Goal: Task Accomplishment & Management: Complete application form

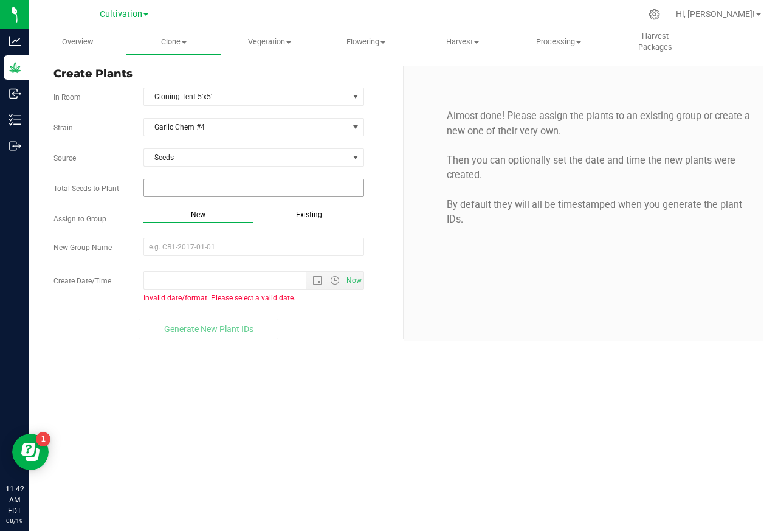
click at [162, 189] on input "text" at bounding box center [254, 187] width 220 height 17
paste input "1"
type input "1"
click at [170, 250] on input "New Group Name" at bounding box center [254, 247] width 221 height 18
type input "1"
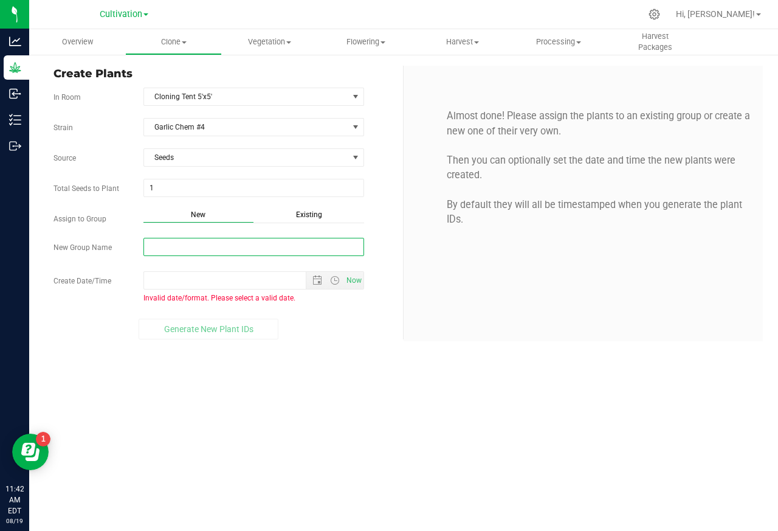
paste input "Garlic Chem #4 - 2025 Seed"
type input "Garlic Chem #4 - 2025 Seed"
click at [165, 282] on input "Create Date/Time" at bounding box center [235, 280] width 183 height 17
paste input "[DATE] 12:00 AM"
type input "[DATE] 12:00 AM"
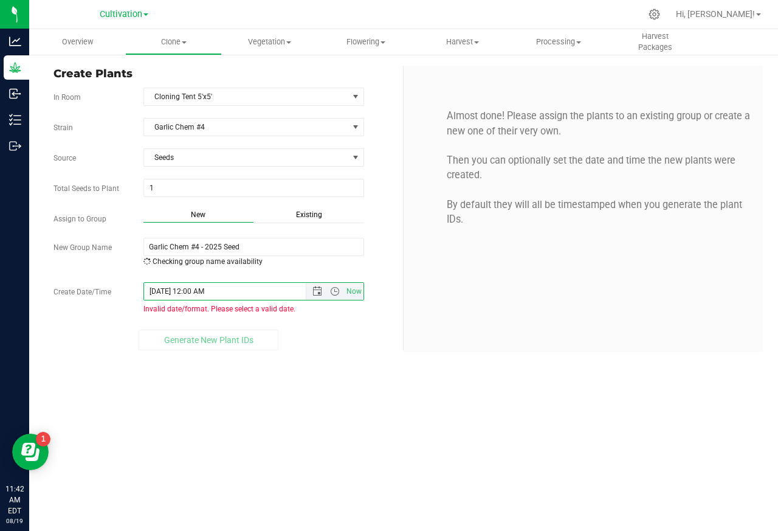
type input "[DATE] 12:00 AM"
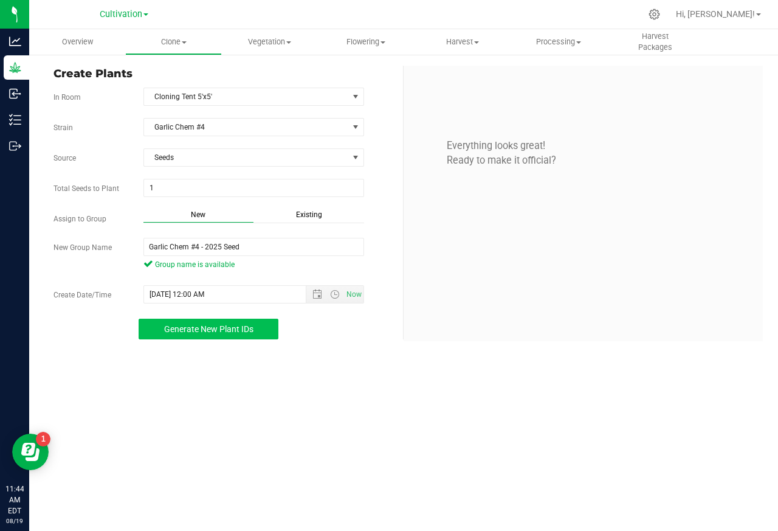
click at [189, 334] on span "Generate New Plant IDs" at bounding box center [208, 329] width 89 height 10
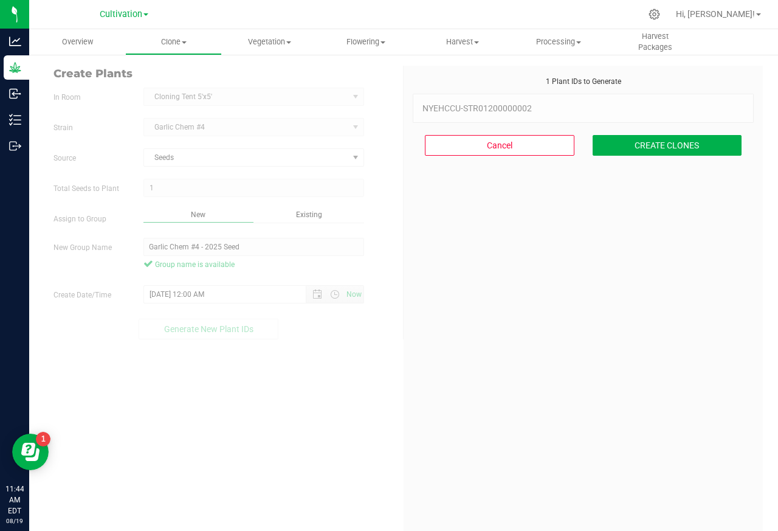
scroll to position [36, 0]
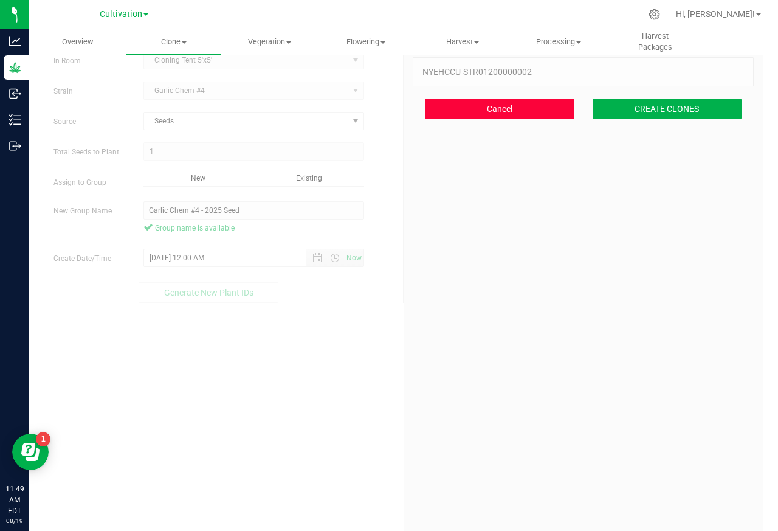
click at [476, 110] on button "Cancel" at bounding box center [500, 109] width 150 height 21
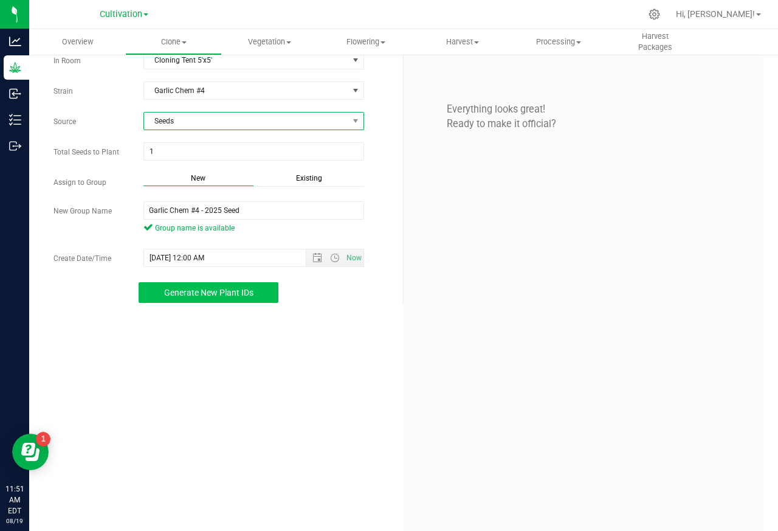
click at [359, 117] on span "Seeds" at bounding box center [254, 121] width 221 height 18
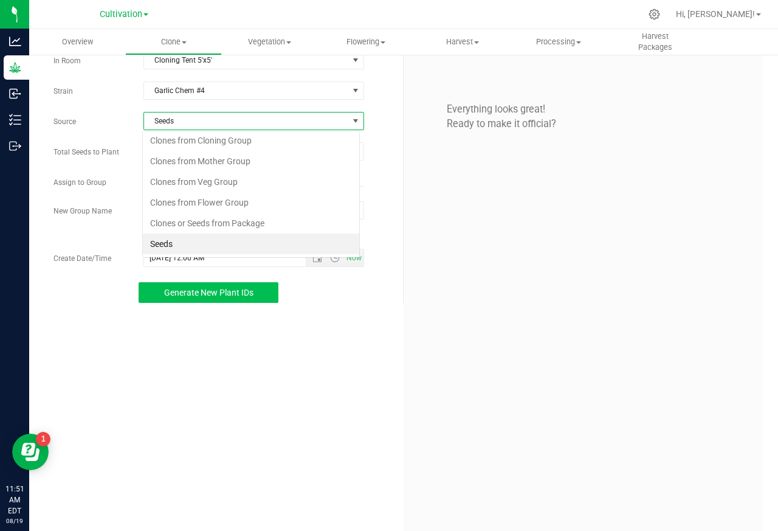
scroll to position [19, 217]
click at [196, 139] on li "Clones from Cloning Group" at bounding box center [251, 140] width 216 height 21
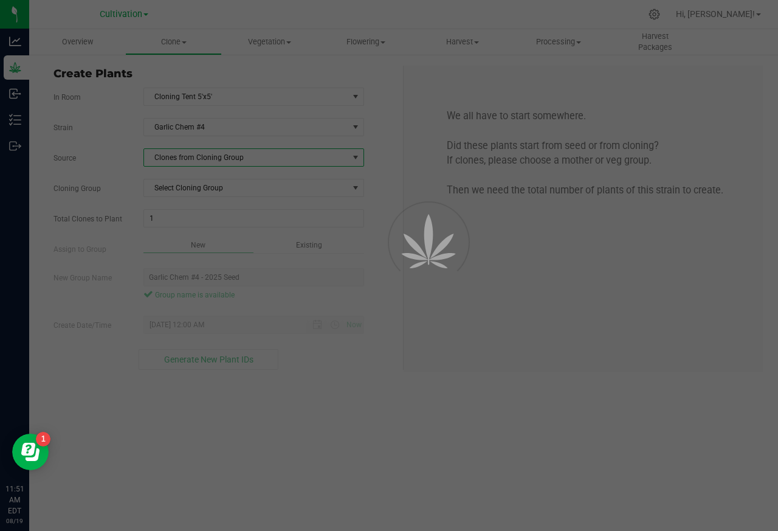
scroll to position [0, 0]
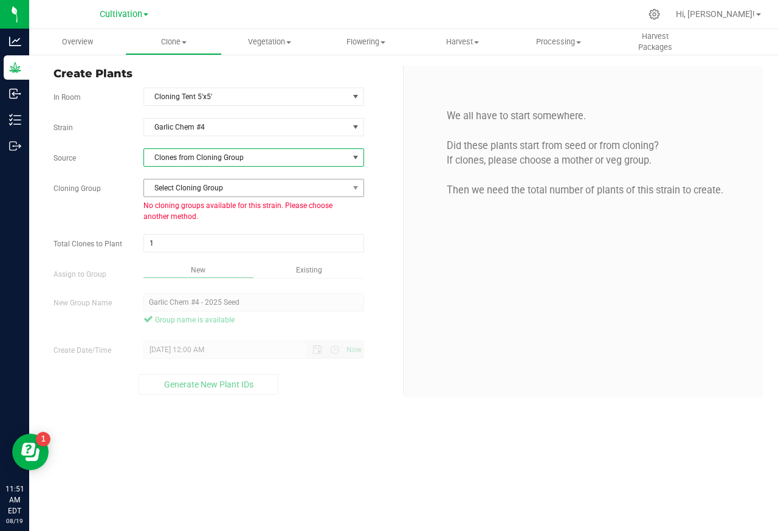
click at [207, 189] on span "Select Cloning Group" at bounding box center [246, 187] width 204 height 17
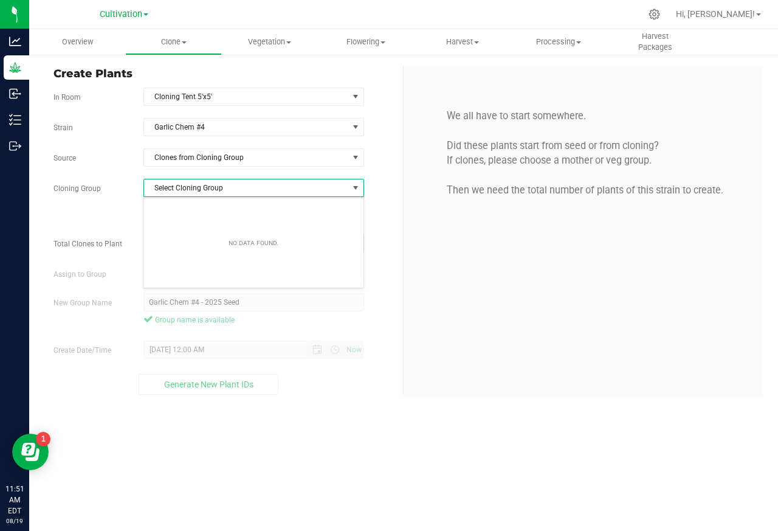
click at [206, 85] on div "Create Plants In Room Cloning Tent 5'x5' Select room Clone/Veg Tent 10'x10' Clo…" at bounding box center [223, 230] width 359 height 329
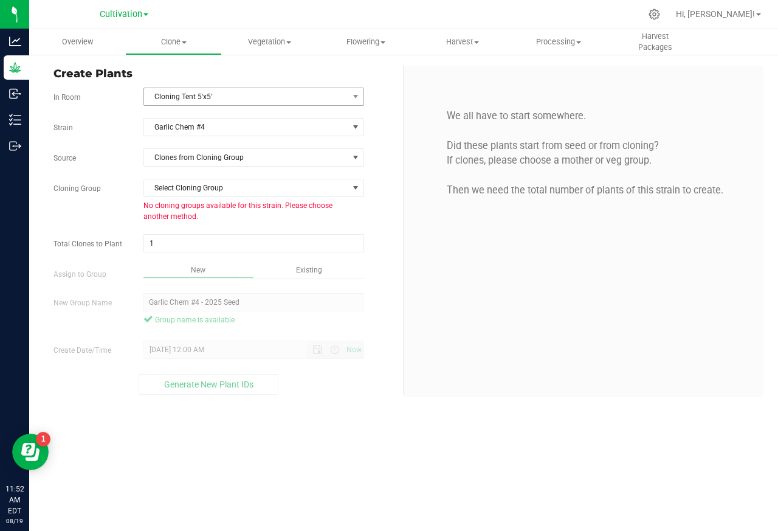
click at [205, 98] on span "Cloning Tent 5'x5'" at bounding box center [246, 96] width 204 height 17
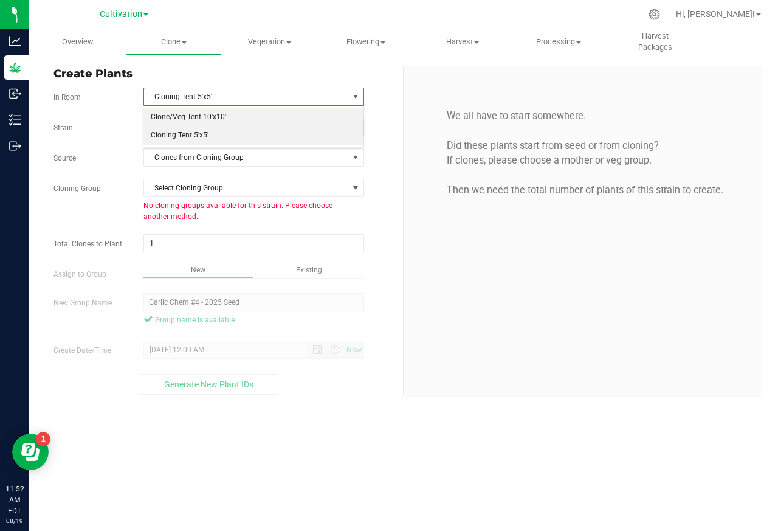
click at [184, 118] on li "Clone/Veg Tent 10'x10'" at bounding box center [254, 117] width 220 height 18
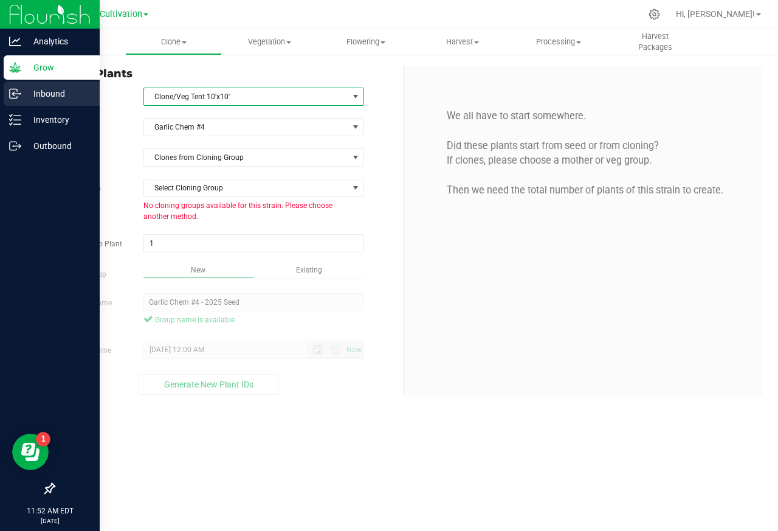
click at [13, 85] on div "Inbound" at bounding box center [52, 93] width 96 height 24
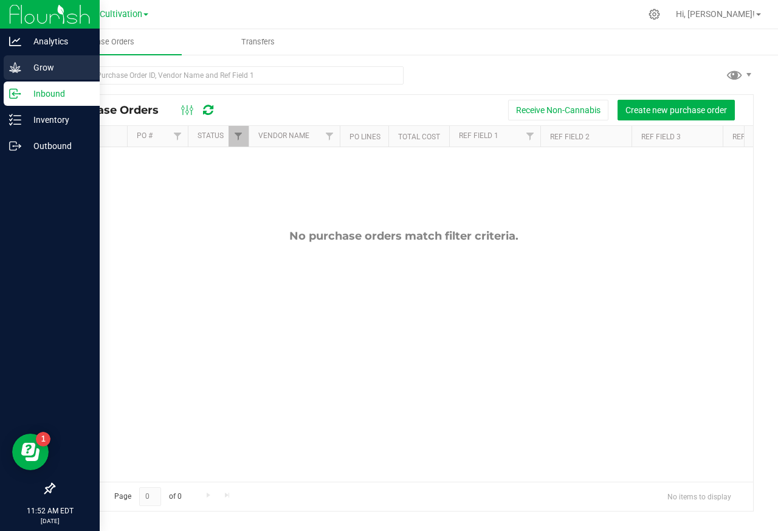
click at [38, 66] on p "Grow" at bounding box center [57, 67] width 73 height 15
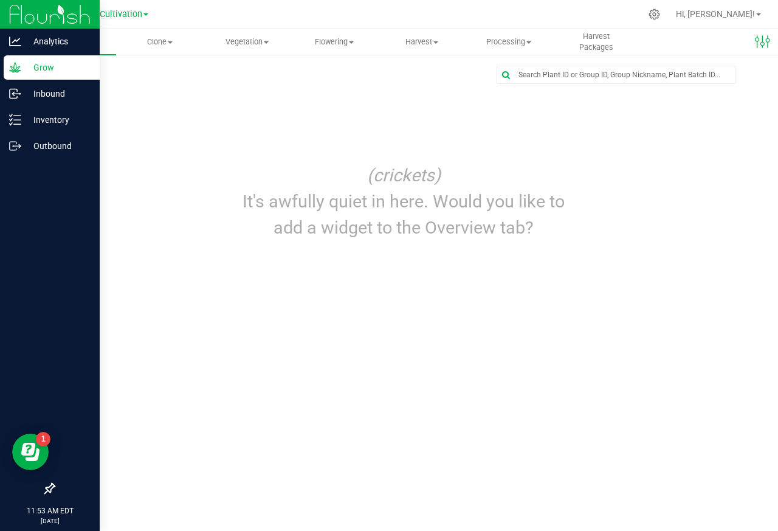
click at [13, 67] on icon at bounding box center [15, 67] width 12 height 10
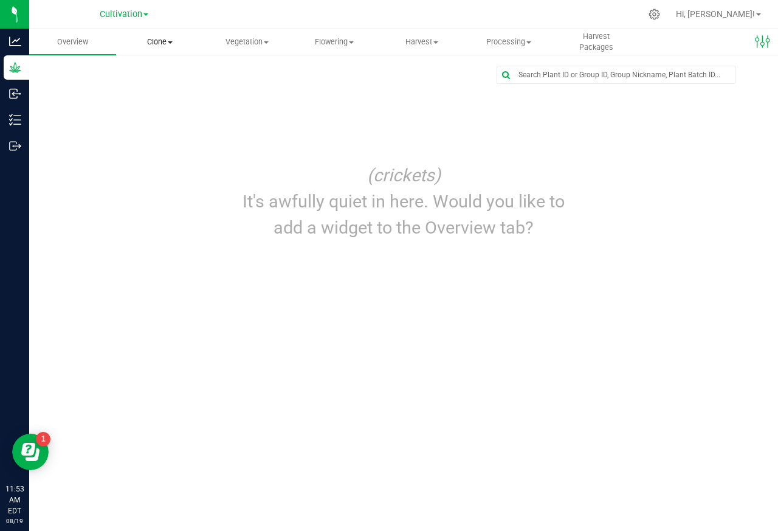
click at [159, 41] on span "Clone" at bounding box center [160, 41] width 86 height 11
click at [151, 70] on span "Create plants" at bounding box center [159, 73] width 86 height 10
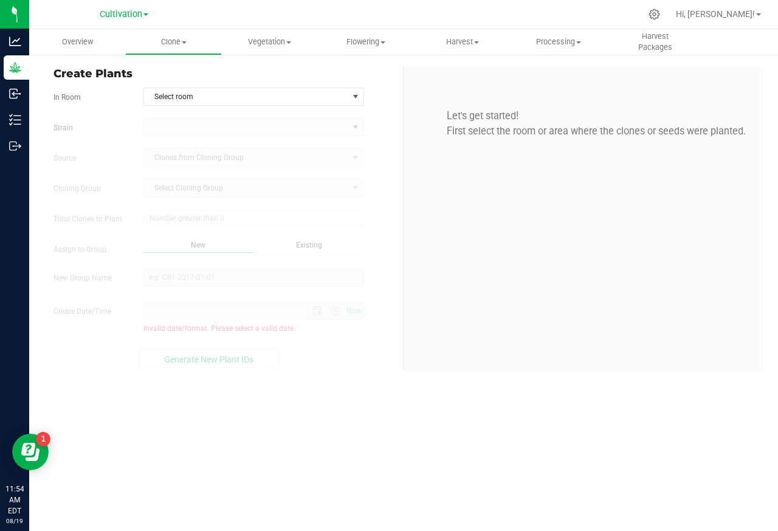
click at [138, 70] on span "Create Plants" at bounding box center [224, 74] width 341 height 16
click at [187, 97] on span "Select room" at bounding box center [246, 96] width 204 height 17
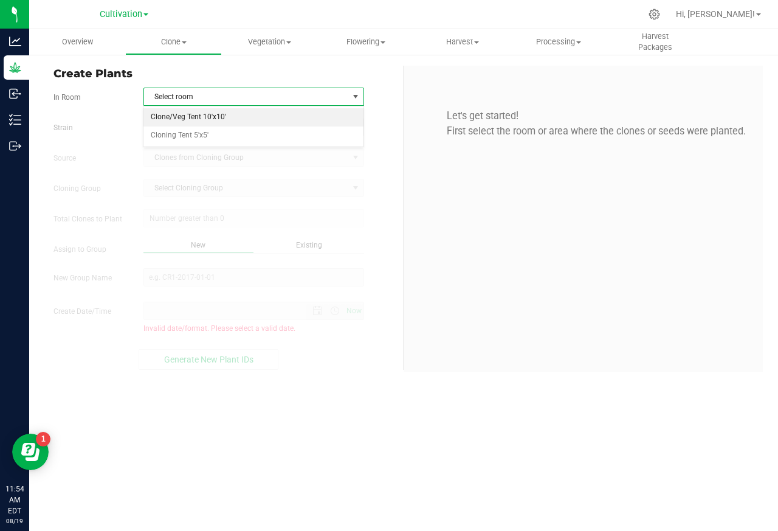
click at [174, 118] on li "Clone/Veg Tent 10'x10'" at bounding box center [254, 117] width 220 height 18
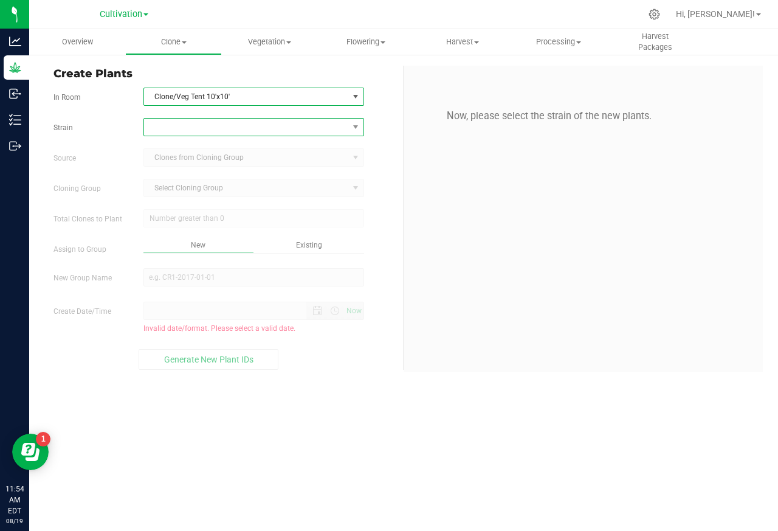
click at [168, 130] on span at bounding box center [246, 127] width 204 height 17
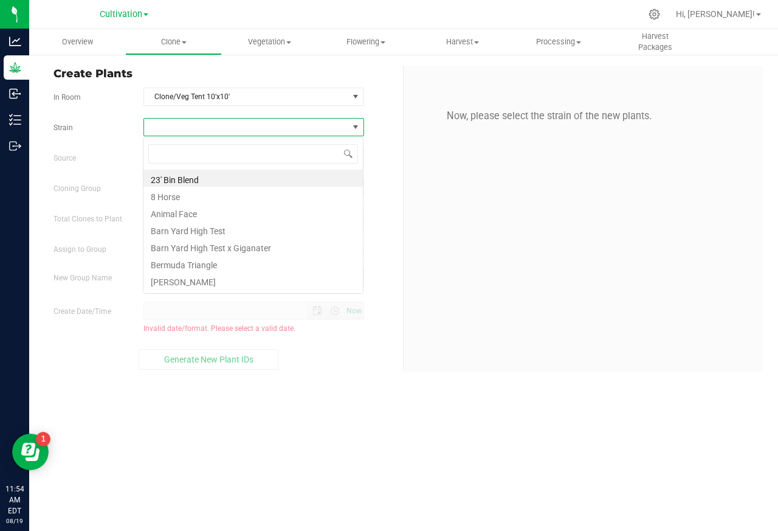
scroll to position [19, 220]
type input "Garlic Chem #4"
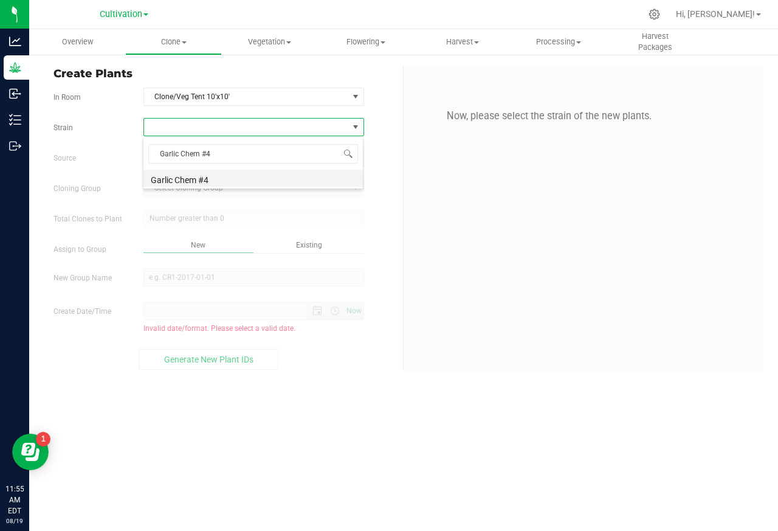
click at [176, 181] on li "Garlic Chem #4" at bounding box center [254, 178] width 220 height 17
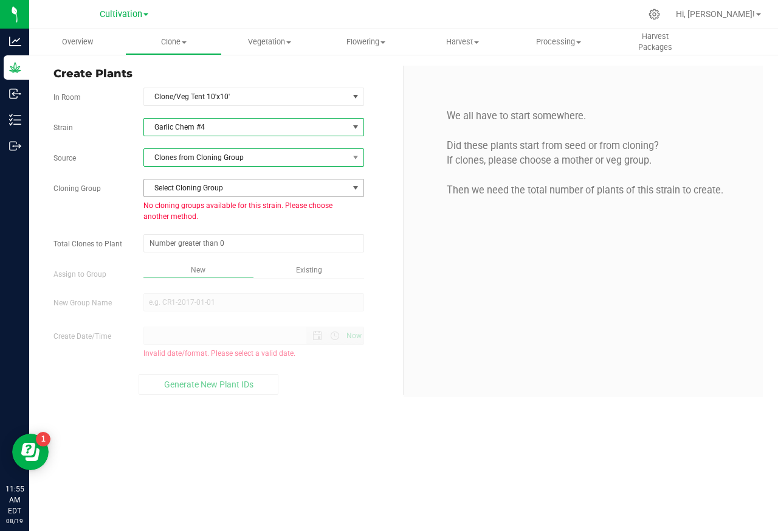
click at [205, 161] on span "Clones from Cloning Group" at bounding box center [246, 157] width 204 height 17
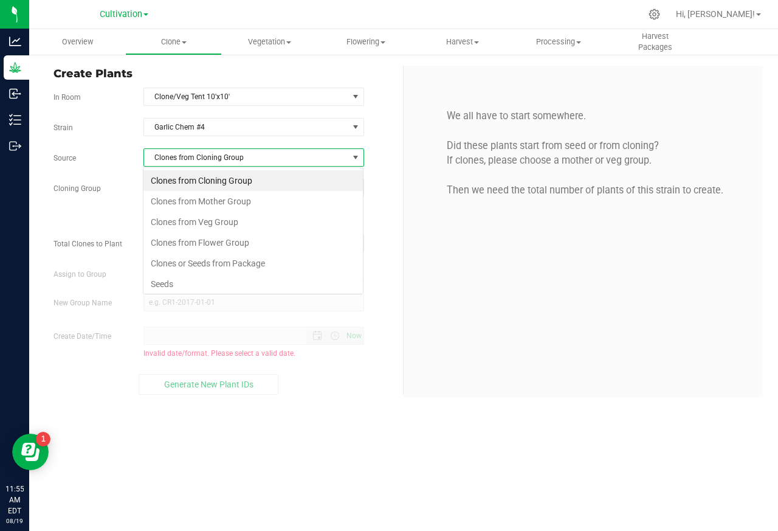
scroll to position [19, 220]
click at [374, 161] on div "Source Clones from Cloning Group" at bounding box center [223, 157] width 359 height 18
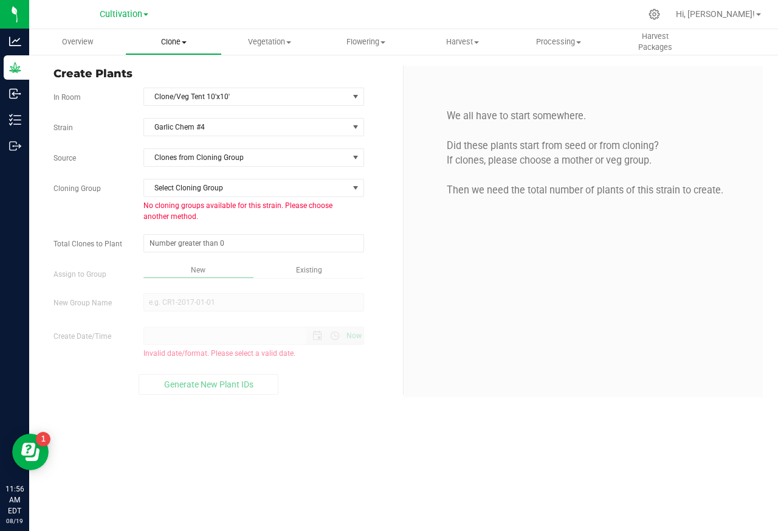
click at [159, 42] on span "Clone" at bounding box center [173, 41] width 95 height 11
click at [160, 86] on span "Cloning groups" at bounding box center [171, 88] width 92 height 10
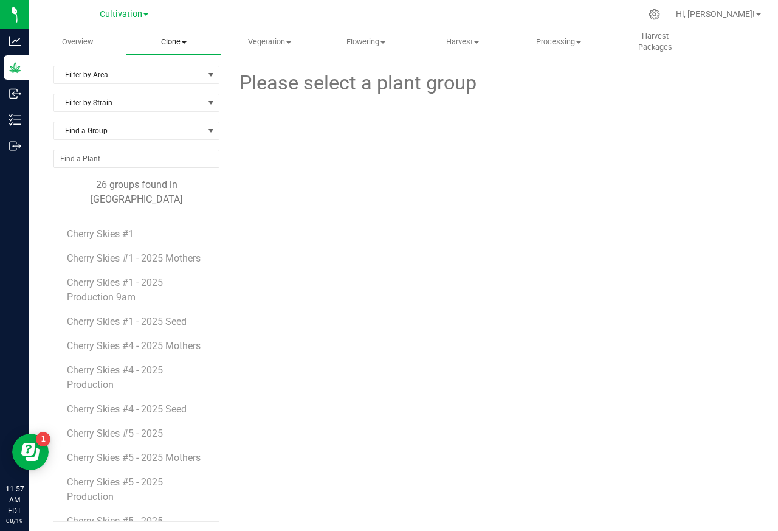
click at [159, 42] on span "Clone" at bounding box center [173, 41] width 95 height 11
click at [158, 86] on span "Cloning groups" at bounding box center [171, 88] width 92 height 10
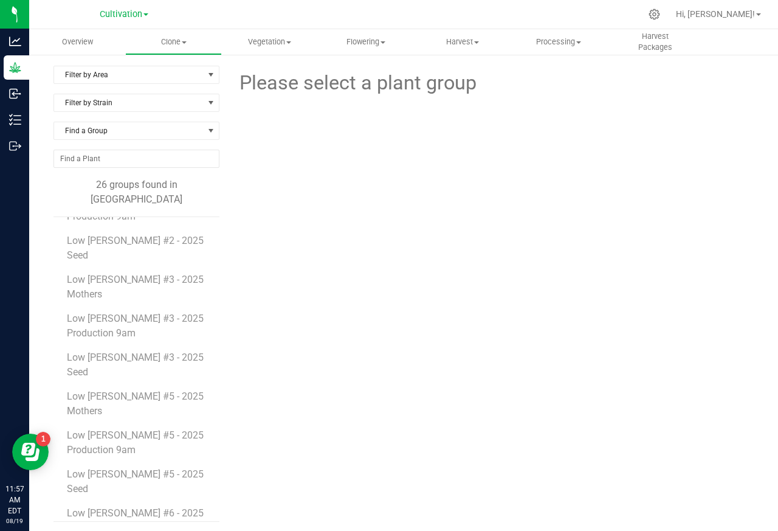
scroll to position [513, 0]
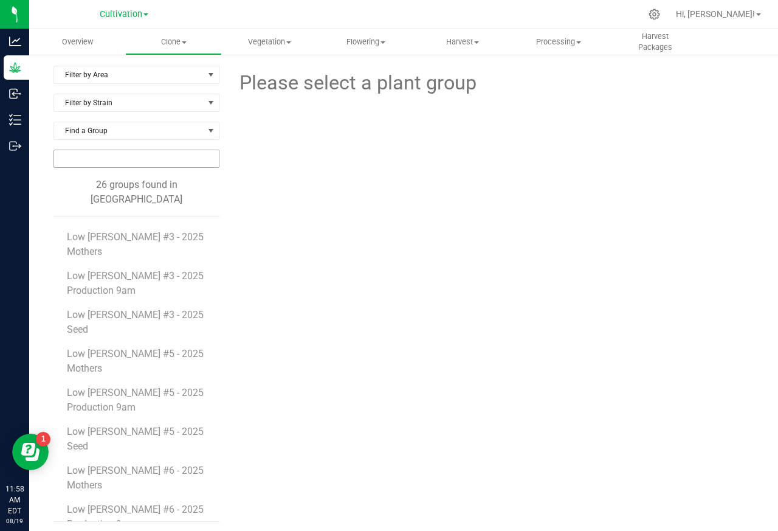
click at [71, 157] on input "NO DATA FOUND" at bounding box center [136, 158] width 165 height 17
paste input "Garlic Chem"
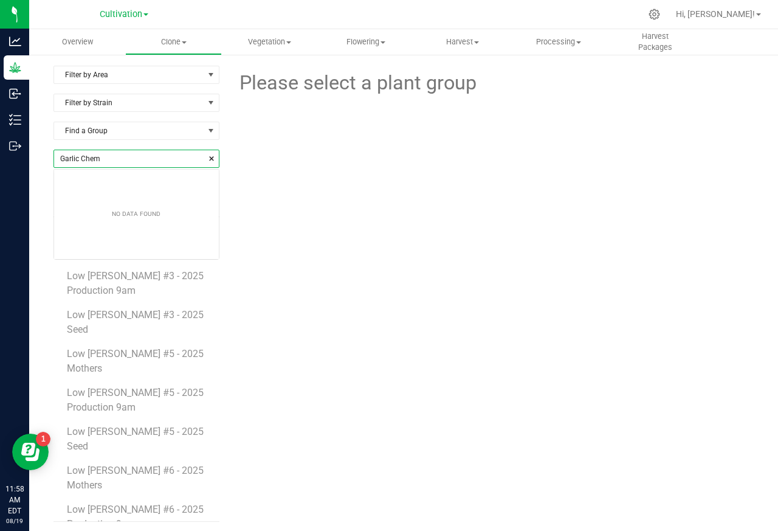
scroll to position [17, 165]
type input "Garlic Chem"
click at [162, 42] on div "Overview Clone Create plants Cloning groups Cloning plants Apply to plants Vege…" at bounding box center [403, 280] width 749 height 502
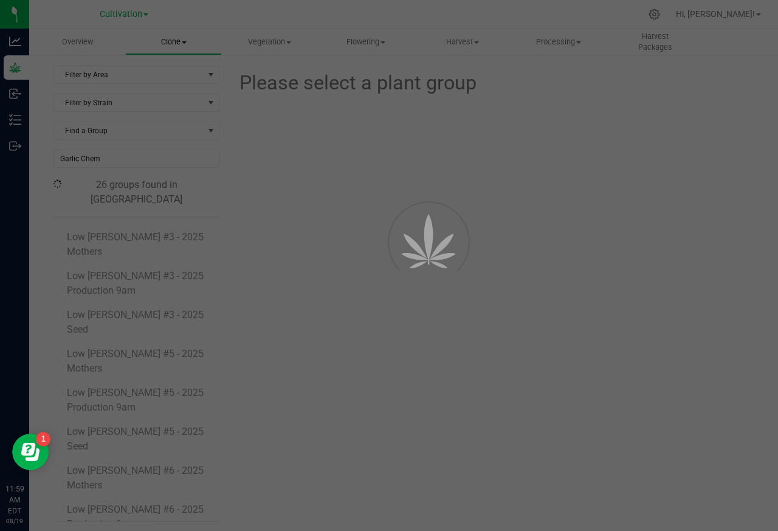
click at [151, 69] on div at bounding box center [389, 265] width 778 height 531
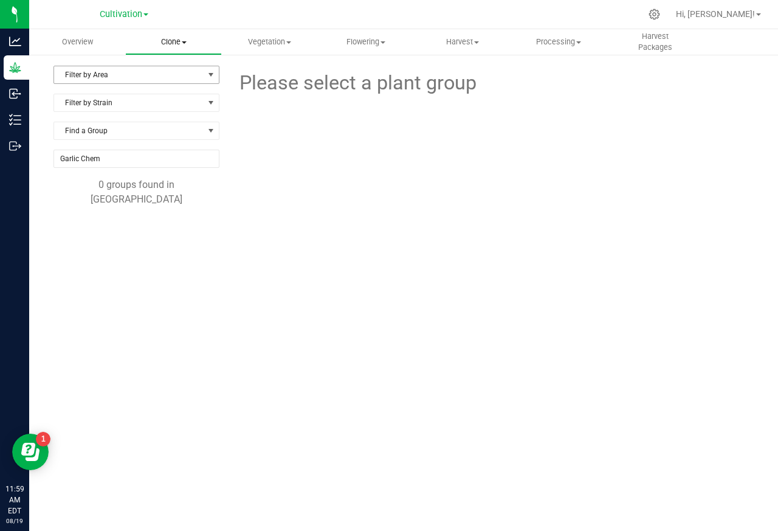
click at [162, 43] on span "Clone" at bounding box center [173, 41] width 95 height 11
click at [151, 71] on span "Create plants" at bounding box center [169, 73] width 86 height 10
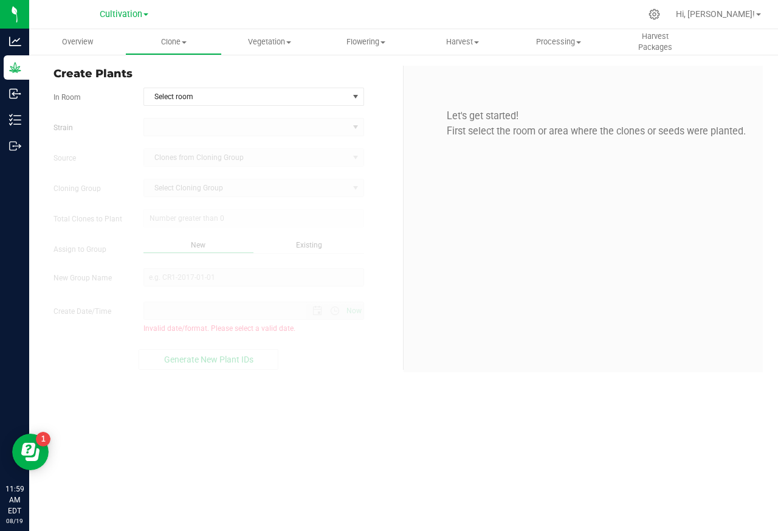
click at [159, 73] on span "Create Plants" at bounding box center [224, 74] width 341 height 16
click at [187, 97] on span "Select room" at bounding box center [246, 96] width 204 height 17
click at [169, 130] on div "Select room Clone/Veg Tent 10'x10' Cloning Tent 5'x5' No data found." at bounding box center [253, 127] width 221 height 43
click at [175, 181] on span "Select Cloning Group Select Cloning Group" at bounding box center [254, 188] width 221 height 18
click at [206, 160] on kendo-dropdownlist "Clones from Cloning Group" at bounding box center [254, 157] width 221 height 18
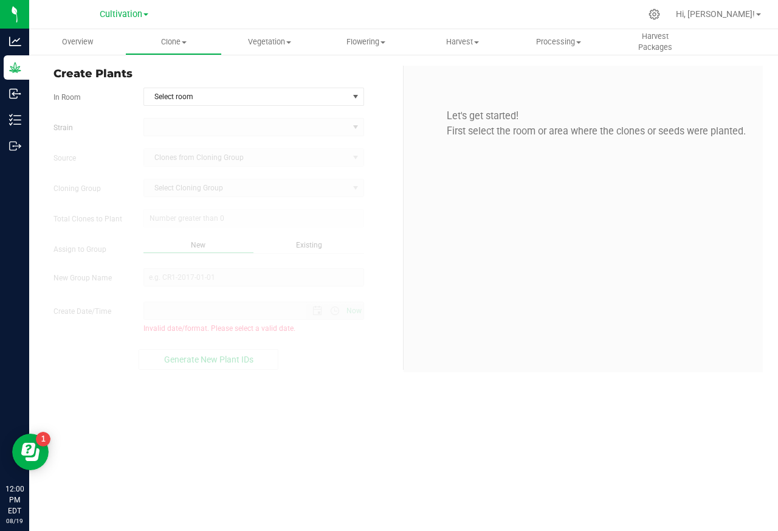
click at [186, 213] on span at bounding box center [254, 218] width 221 height 18
click at [189, 250] on div "New" at bounding box center [199, 247] width 111 height 14
click at [187, 97] on span "Select room" at bounding box center [246, 96] width 204 height 17
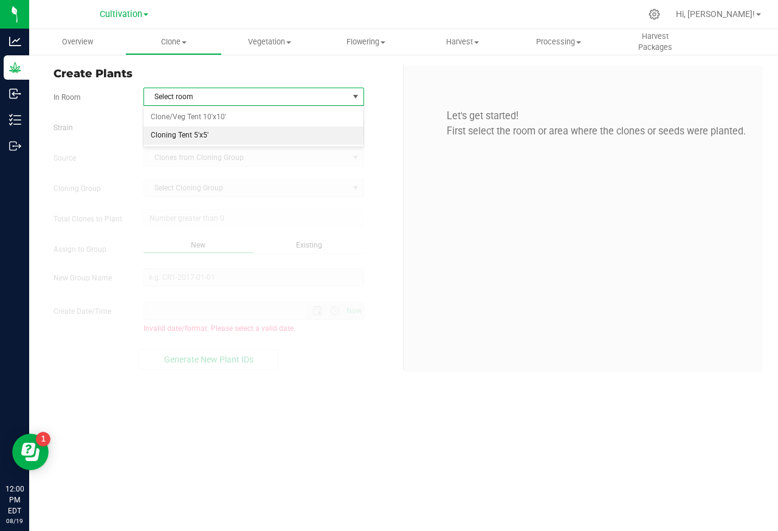
click at [170, 136] on li "Cloning Tent 5'x5'" at bounding box center [254, 135] width 220 height 18
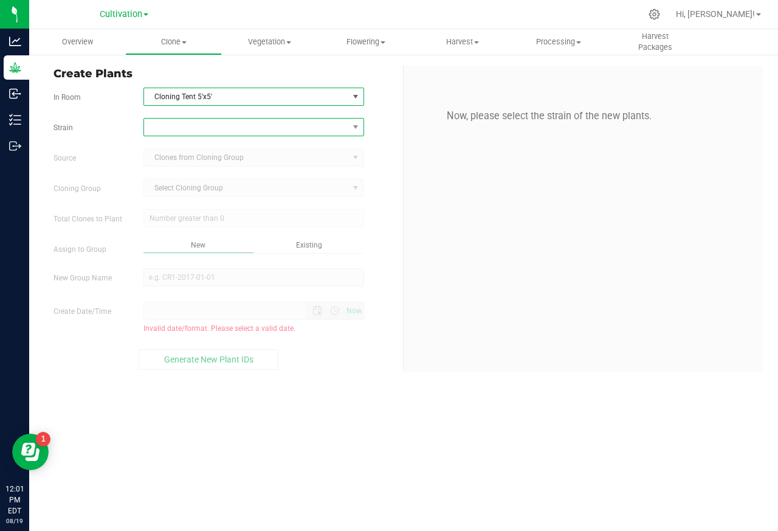
click at [172, 130] on span at bounding box center [246, 127] width 204 height 17
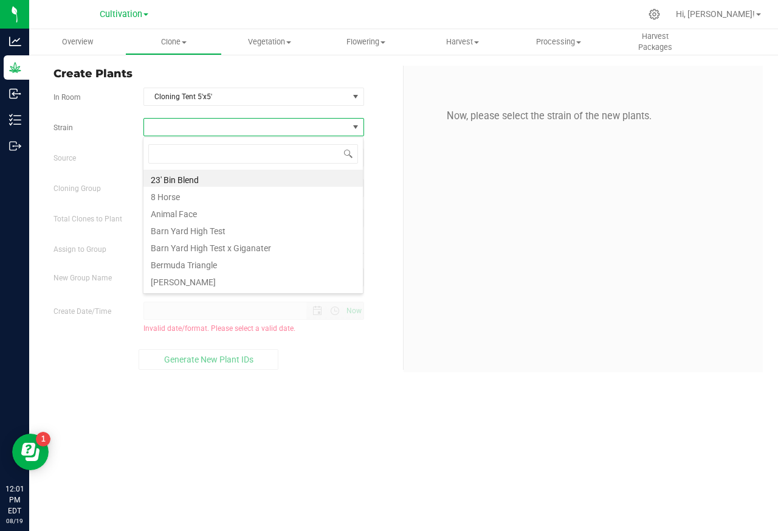
scroll to position [19, 220]
type input "Garlic Chem #4"
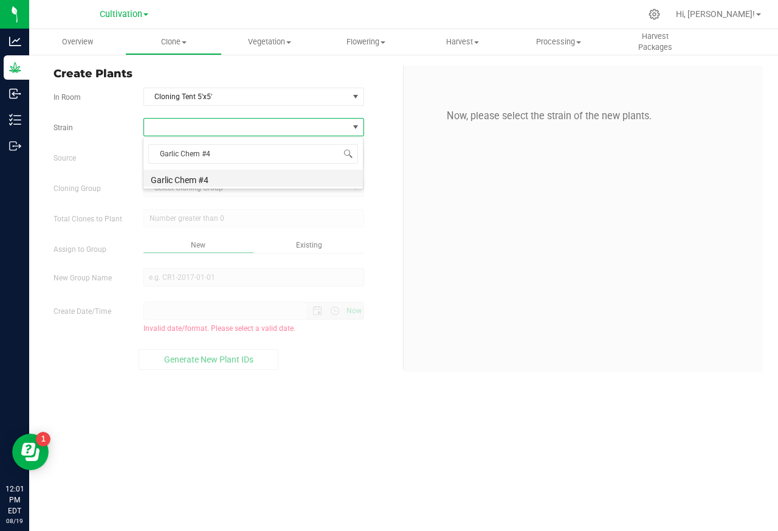
click at [175, 181] on li "Garlic Chem #4" at bounding box center [254, 178] width 220 height 17
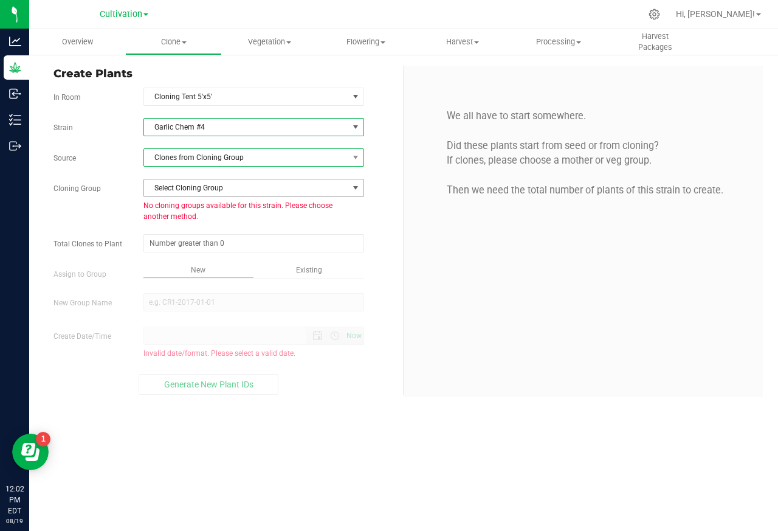
click at [207, 161] on span "Clones from Cloning Group" at bounding box center [246, 157] width 204 height 17
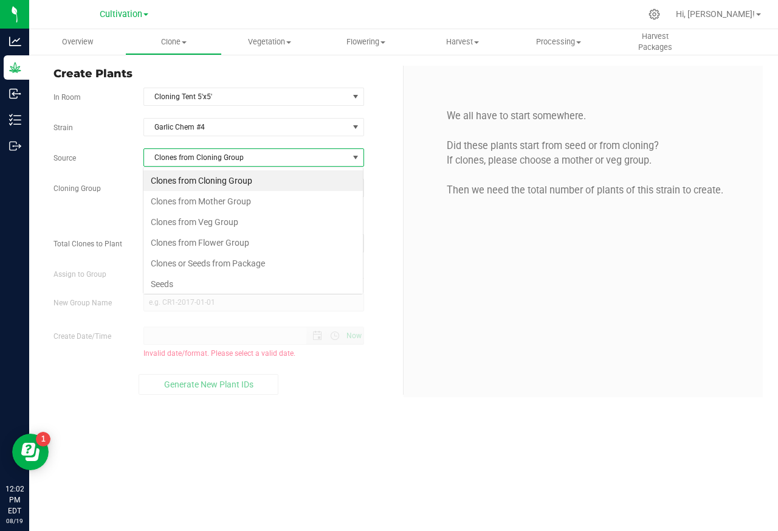
scroll to position [19, 220]
click at [161, 286] on li "Seeds" at bounding box center [254, 284] width 220 height 21
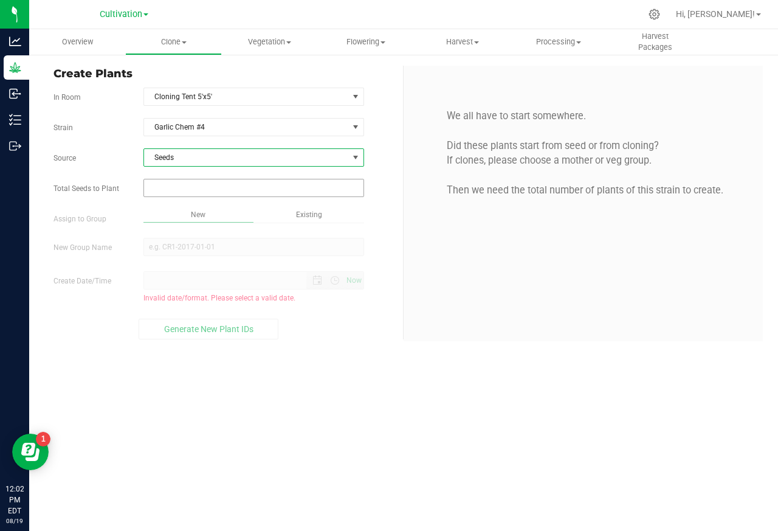
click at [174, 189] on input "text" at bounding box center [254, 187] width 220 height 17
paste input "1"
type input "1"
click at [190, 249] on div "Overview Clone Create plants Cloning groups Cloning plants Apply to plants Vege…" at bounding box center [403, 280] width 749 height 502
type input "1"
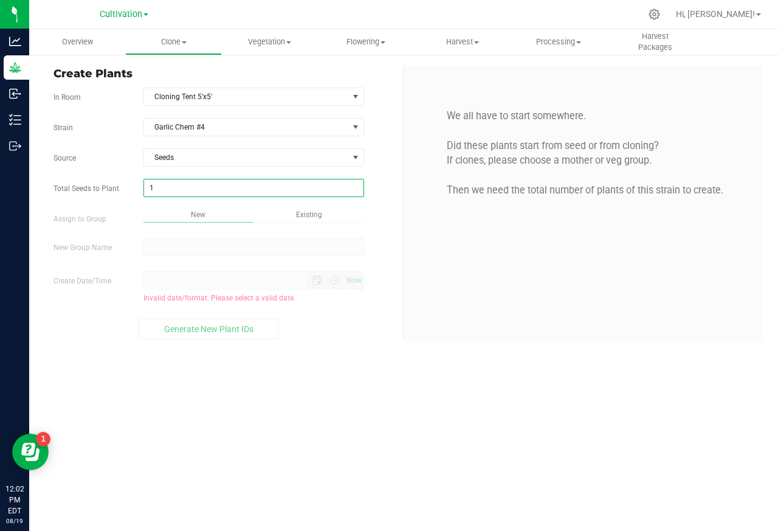
paste input "Garlic Chem #4 - 2025 Seed"
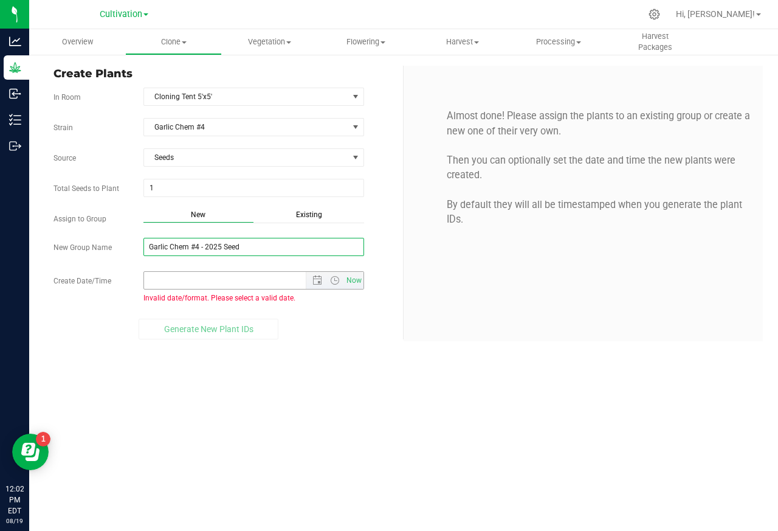
type input "Garlic Chem #4 - 2025 Seed"
click at [180, 283] on input "Create Date/Time" at bounding box center [235, 280] width 183 height 17
paste input "[DATE] 12:00 AM"
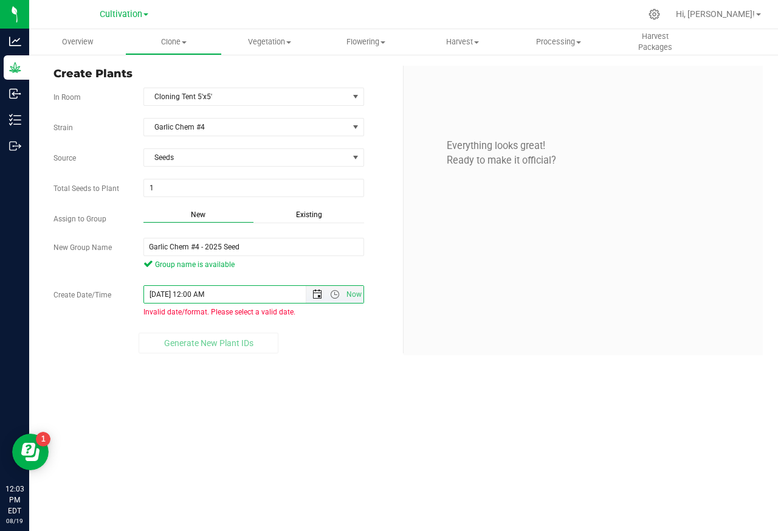
click at [309, 296] on span "Open the date view" at bounding box center [317, 294] width 21 height 10
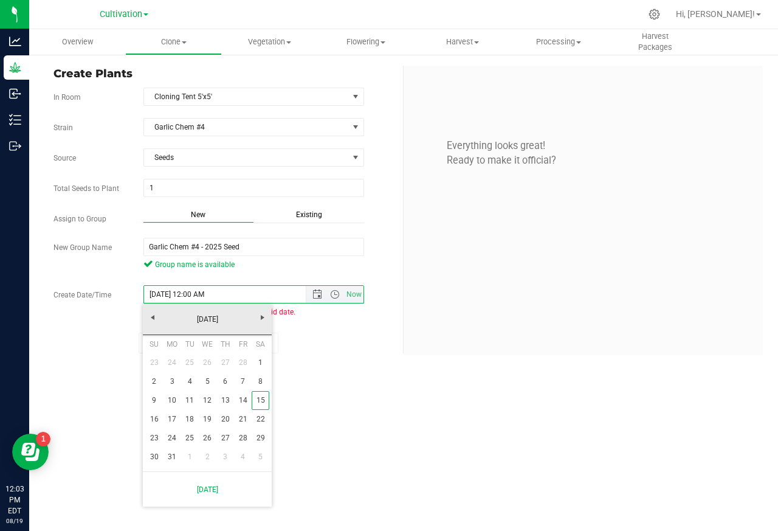
click at [257, 402] on link "15" at bounding box center [261, 400] width 18 height 19
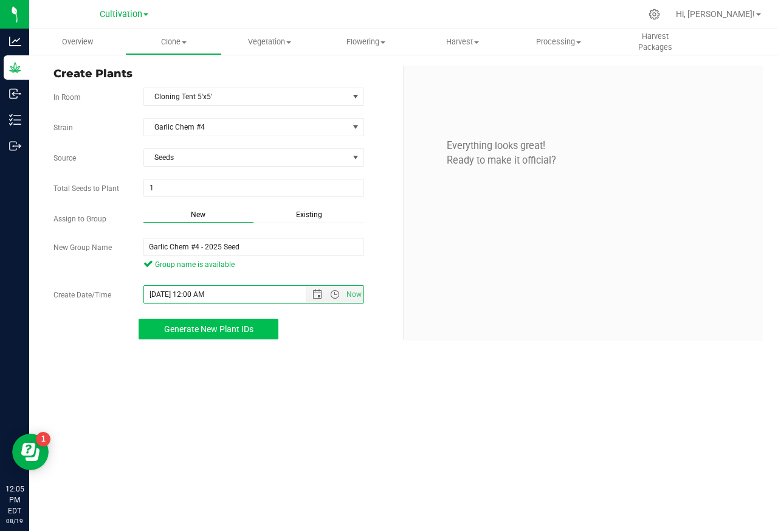
type input "[DATE] 12:00 AM"
click at [208, 332] on span "Generate New Plant IDs" at bounding box center [208, 329] width 89 height 10
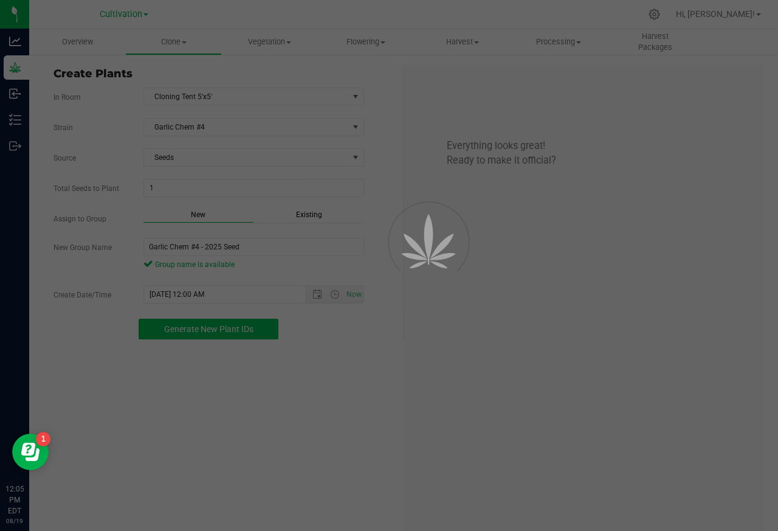
scroll to position [36, 0]
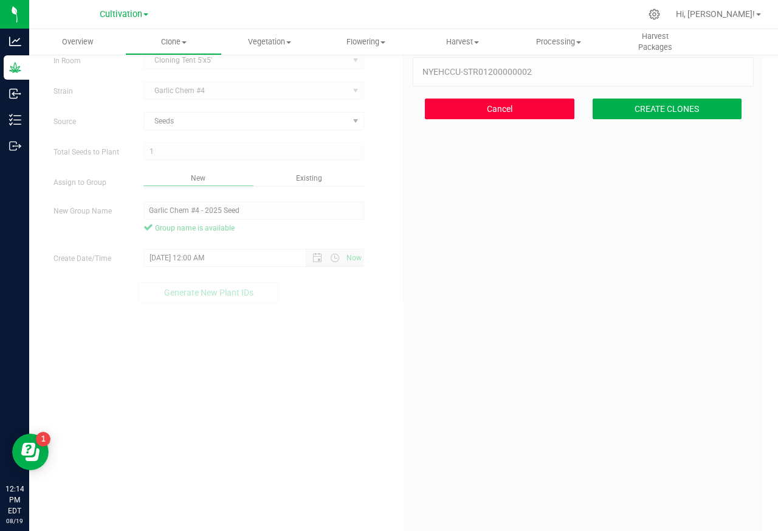
click at [472, 112] on button "Cancel" at bounding box center [500, 109] width 150 height 21
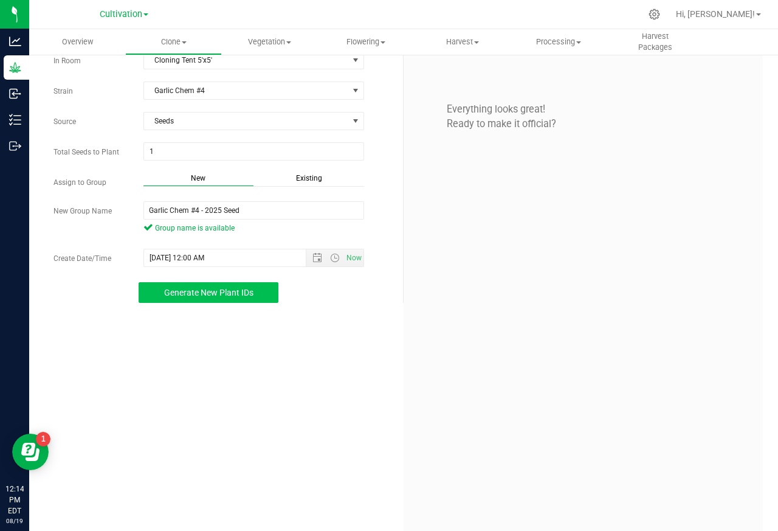
click at [304, 189] on div "New Existing" at bounding box center [254, 181] width 221 height 16
click at [247, 213] on input "Garlic Chem #4 - 2025 Seed" at bounding box center [254, 210] width 221 height 18
click at [159, 41] on span "Clone" at bounding box center [173, 41] width 95 height 11
click at [168, 42] on span "Clone" at bounding box center [173, 41] width 96 height 11
click at [159, 40] on span "Clone" at bounding box center [173, 41] width 96 height 11
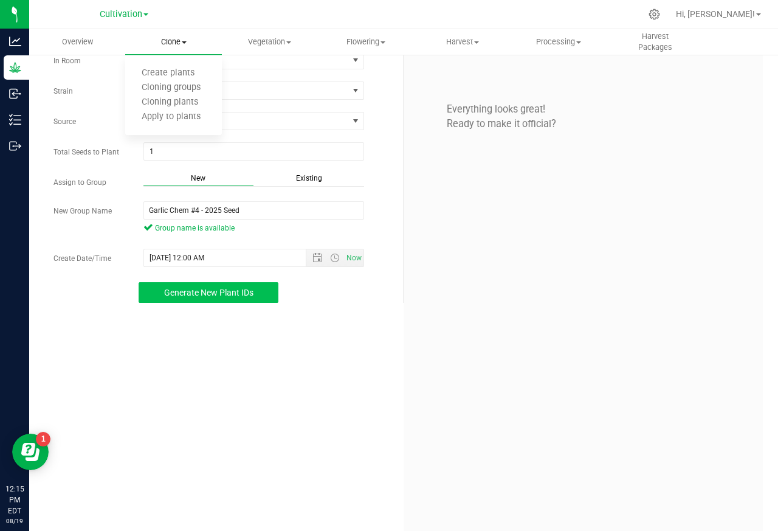
click at [159, 41] on span "Clone" at bounding box center [173, 41] width 96 height 11
click at [192, 42] on span "Clone" at bounding box center [173, 41] width 96 height 11
click at [168, 87] on span "Cloning groups" at bounding box center [171, 88] width 92 height 10
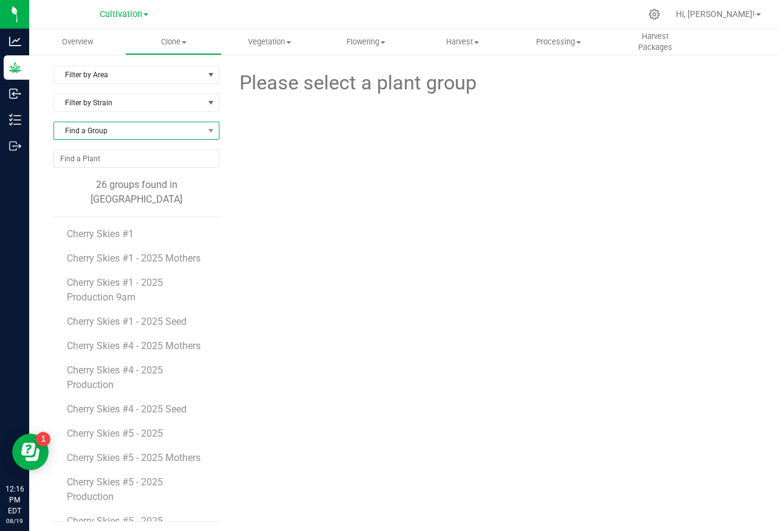
click at [92, 133] on span "Find a Group" at bounding box center [129, 130] width 150 height 17
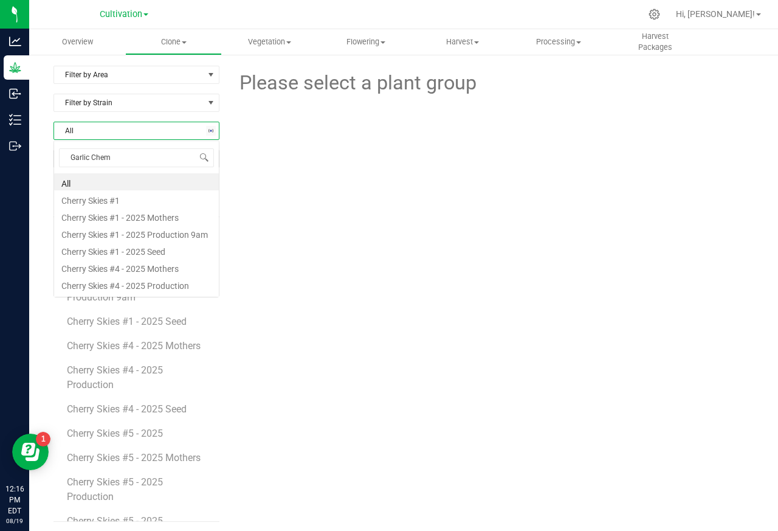
scroll to position [19, 166]
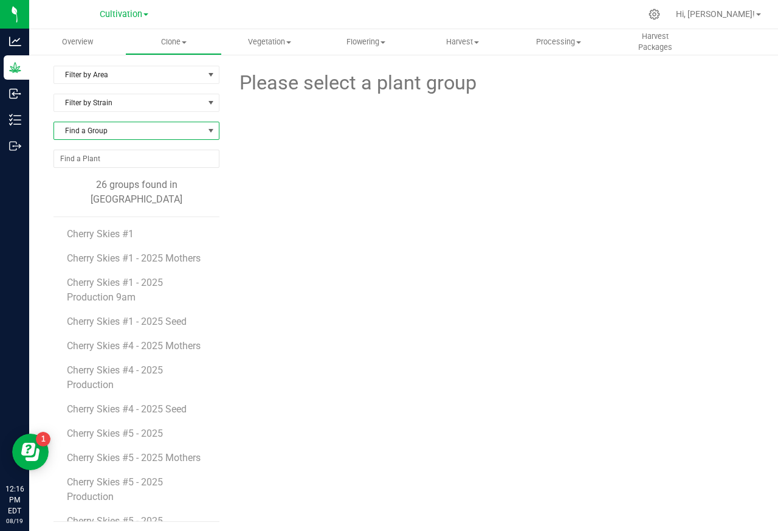
click at [64, 134] on span "Find a Group" at bounding box center [129, 130] width 150 height 17
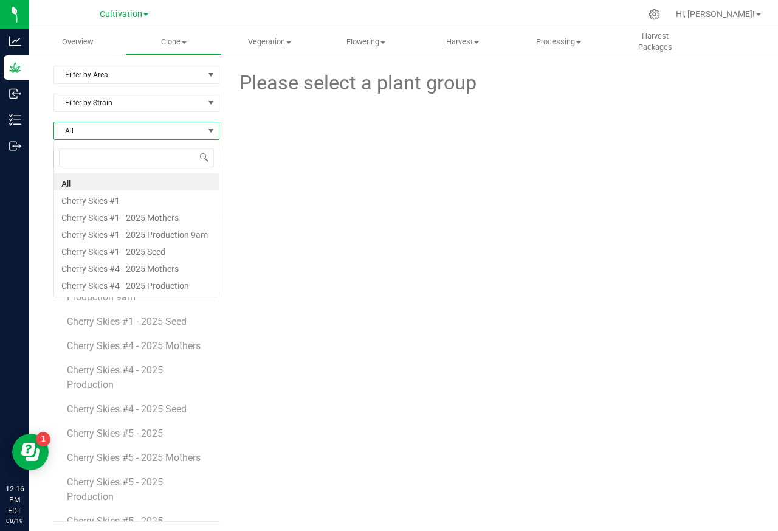
type input "Garlic Chem"
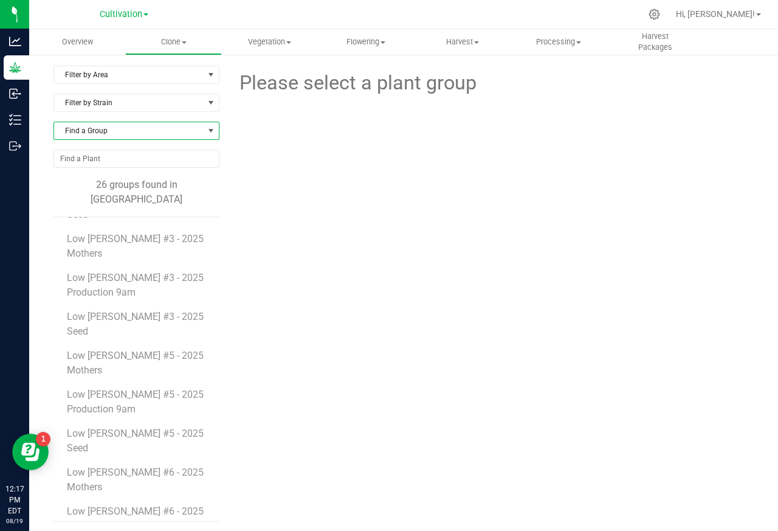
scroll to position [513, 0]
click at [196, 292] on li "Low [PERSON_NAME] #3 - 2025 Production 9am" at bounding box center [139, 278] width 144 height 39
click at [185, 42] on span at bounding box center [184, 42] width 5 height 2
click at [192, 42] on span "Clone" at bounding box center [173, 41] width 95 height 11
click at [189, 41] on span "Clone" at bounding box center [173, 41] width 96 height 11
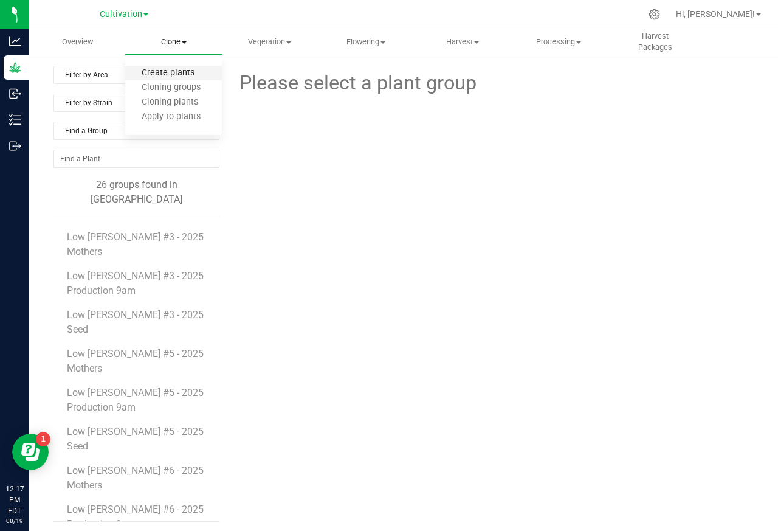
click at [150, 74] on span "Create plants" at bounding box center [168, 73] width 86 height 10
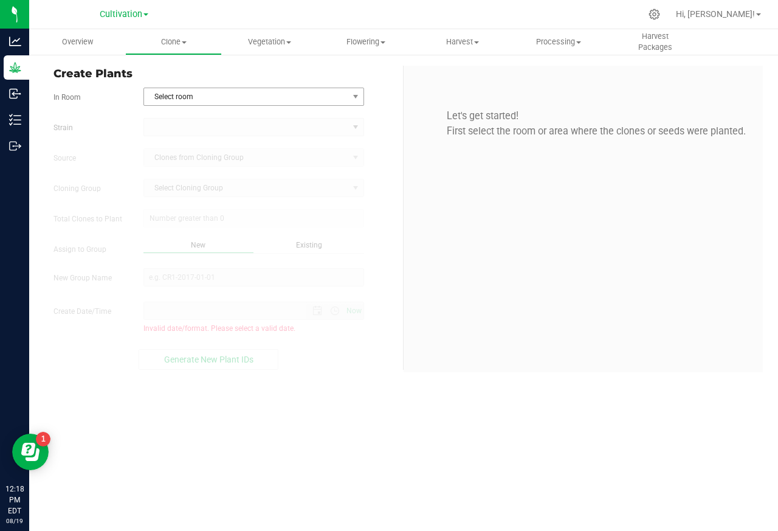
click at [211, 98] on span "Select room" at bounding box center [246, 96] width 204 height 17
click at [210, 97] on span "Select room" at bounding box center [246, 96] width 204 height 17
click at [357, 96] on span "select" at bounding box center [356, 97] width 10 height 10
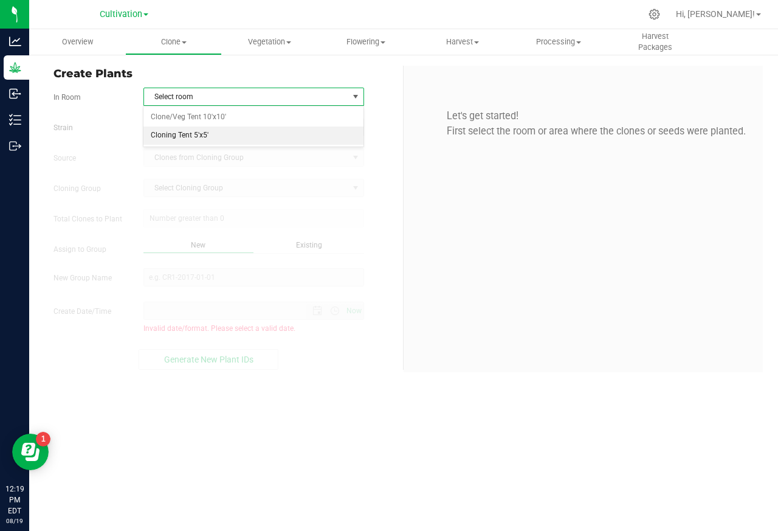
click at [174, 136] on li "Cloning Tent 5'x5'" at bounding box center [254, 135] width 220 height 18
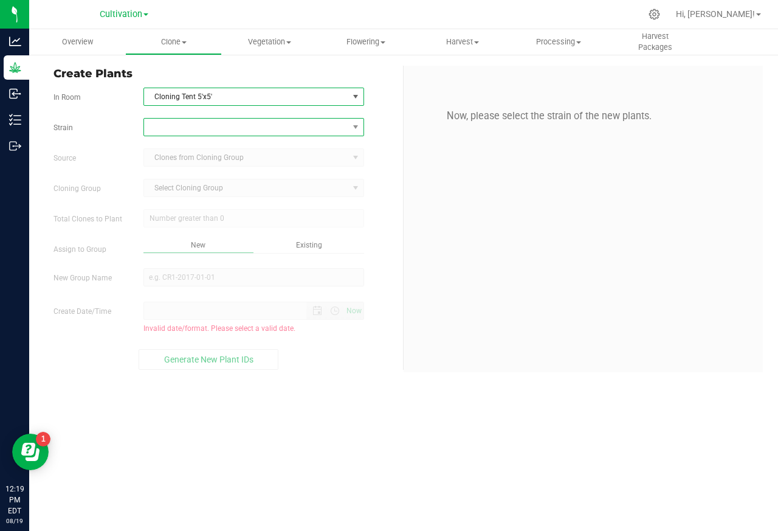
click at [172, 127] on span at bounding box center [246, 127] width 204 height 17
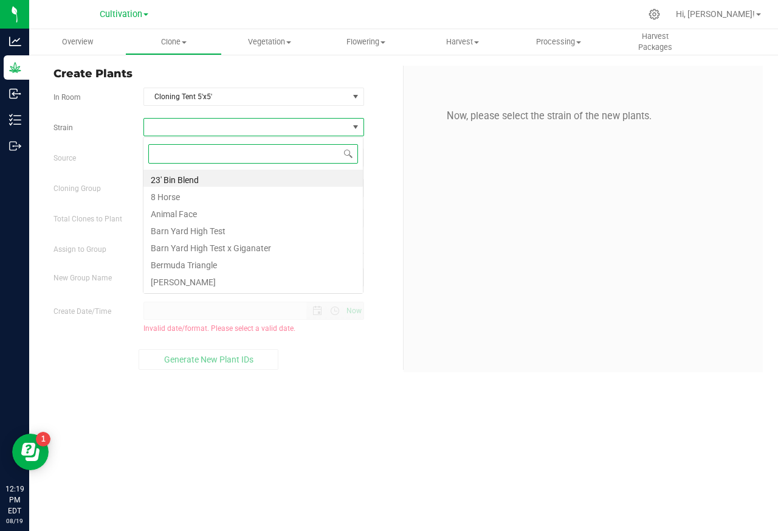
paste input "Garlic Chem #4"
type input "Garlic Chem #4"
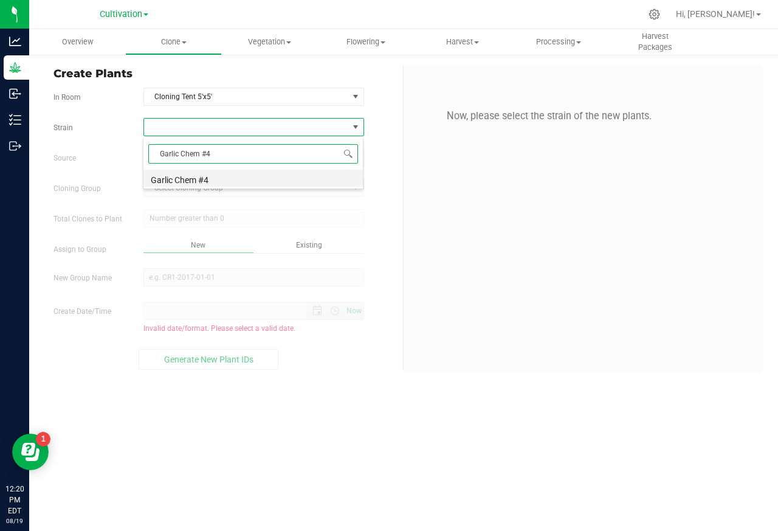
click at [184, 180] on li "Garlic Chem #4" at bounding box center [254, 178] width 220 height 17
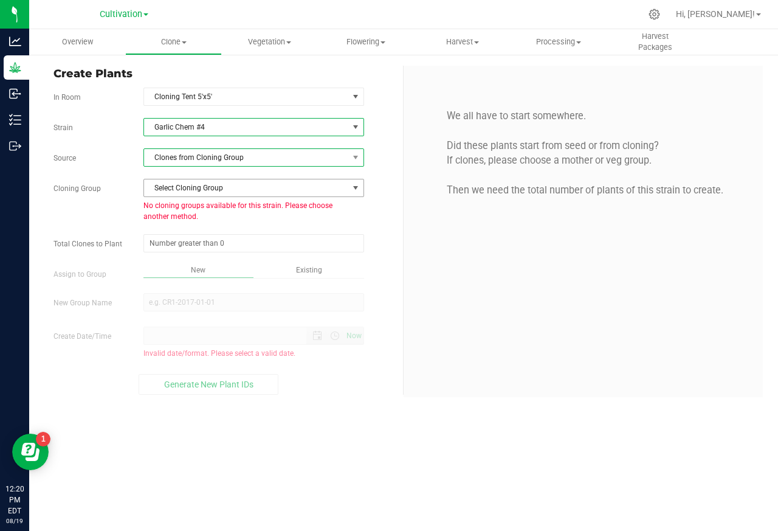
click at [207, 160] on span "Clones from Cloning Group" at bounding box center [246, 157] width 204 height 17
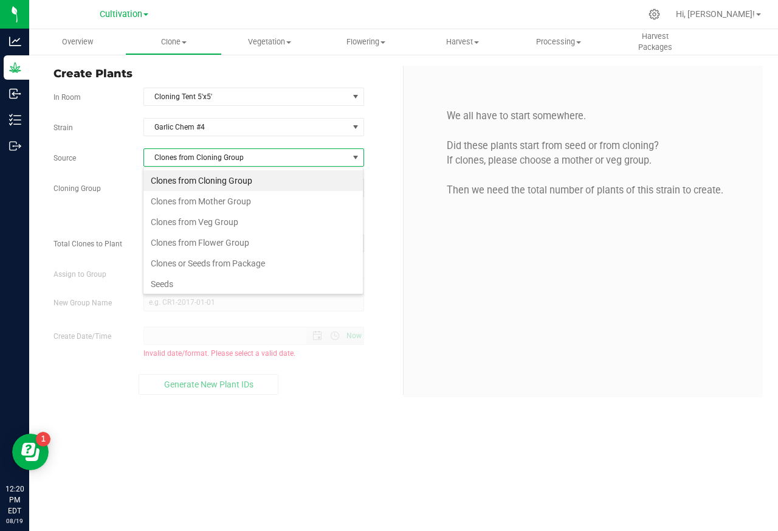
scroll to position [19, 220]
click at [159, 286] on li "Seeds" at bounding box center [254, 284] width 220 height 21
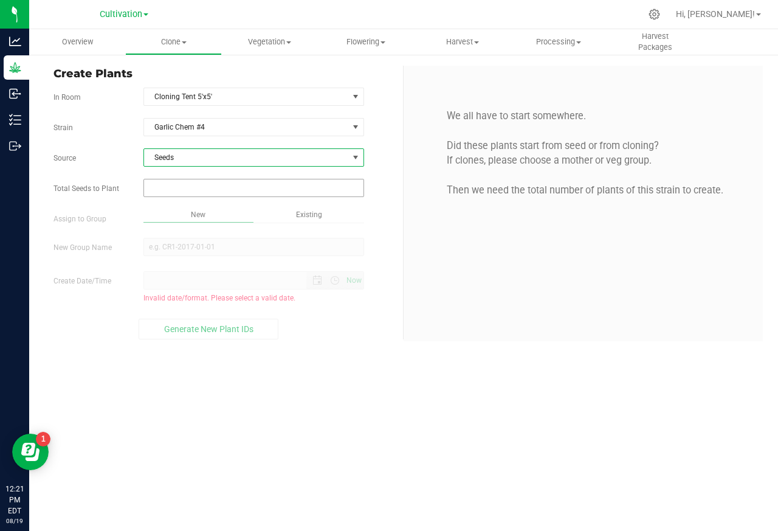
click at [189, 190] on input "text" at bounding box center [254, 187] width 220 height 17
paste input "1"
type input "1"
click at [178, 249] on div "Overview Clone Create plants Cloning groups Cloning plants Apply to plants Vege…" at bounding box center [403, 280] width 749 height 502
type input "1"
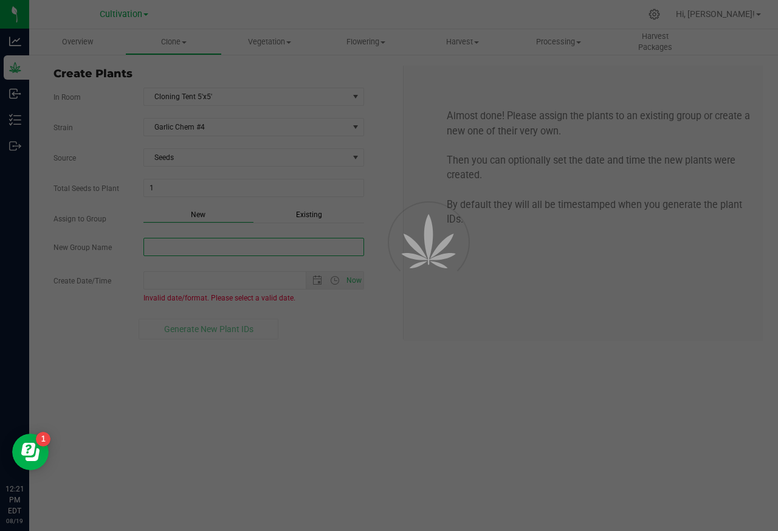
paste input "Garlic Chem #4 - 2025 Seed"
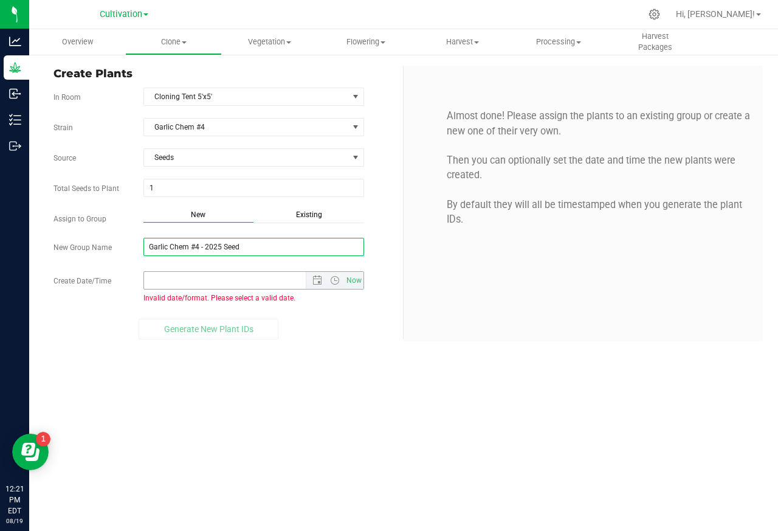
type input "Garlic Chem #4 - 2025 Seed"
click at [165, 285] on input "Create Date/Time" at bounding box center [235, 280] width 183 height 17
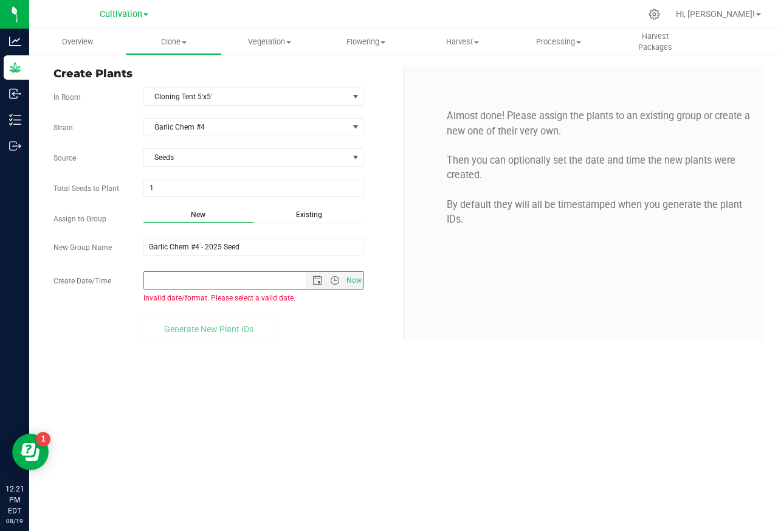
paste input "[DATE] 12:00 AM"
type input "[DATE] 12:00 AM"
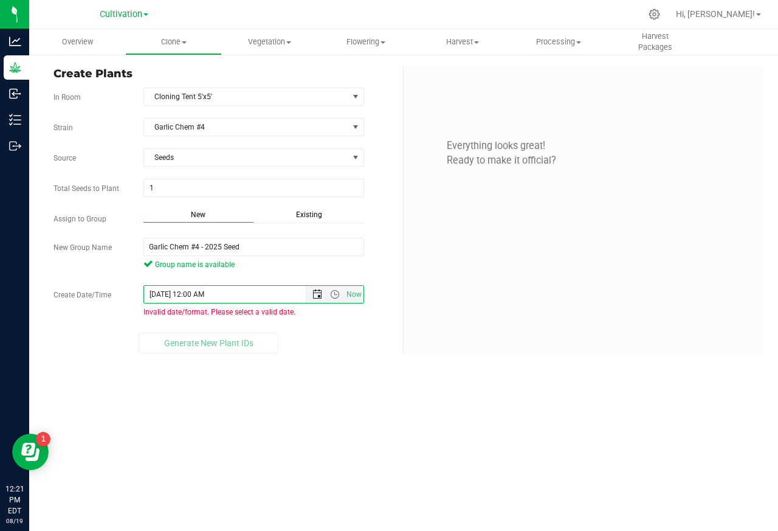
click at [308, 296] on span "Open the date view" at bounding box center [317, 294] width 21 height 10
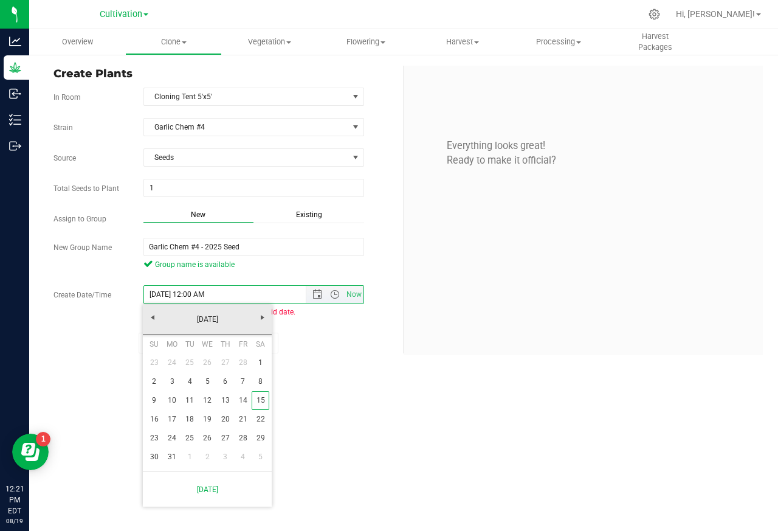
click at [257, 401] on link "15" at bounding box center [261, 400] width 18 height 19
